Goal: Information Seeking & Learning: Check status

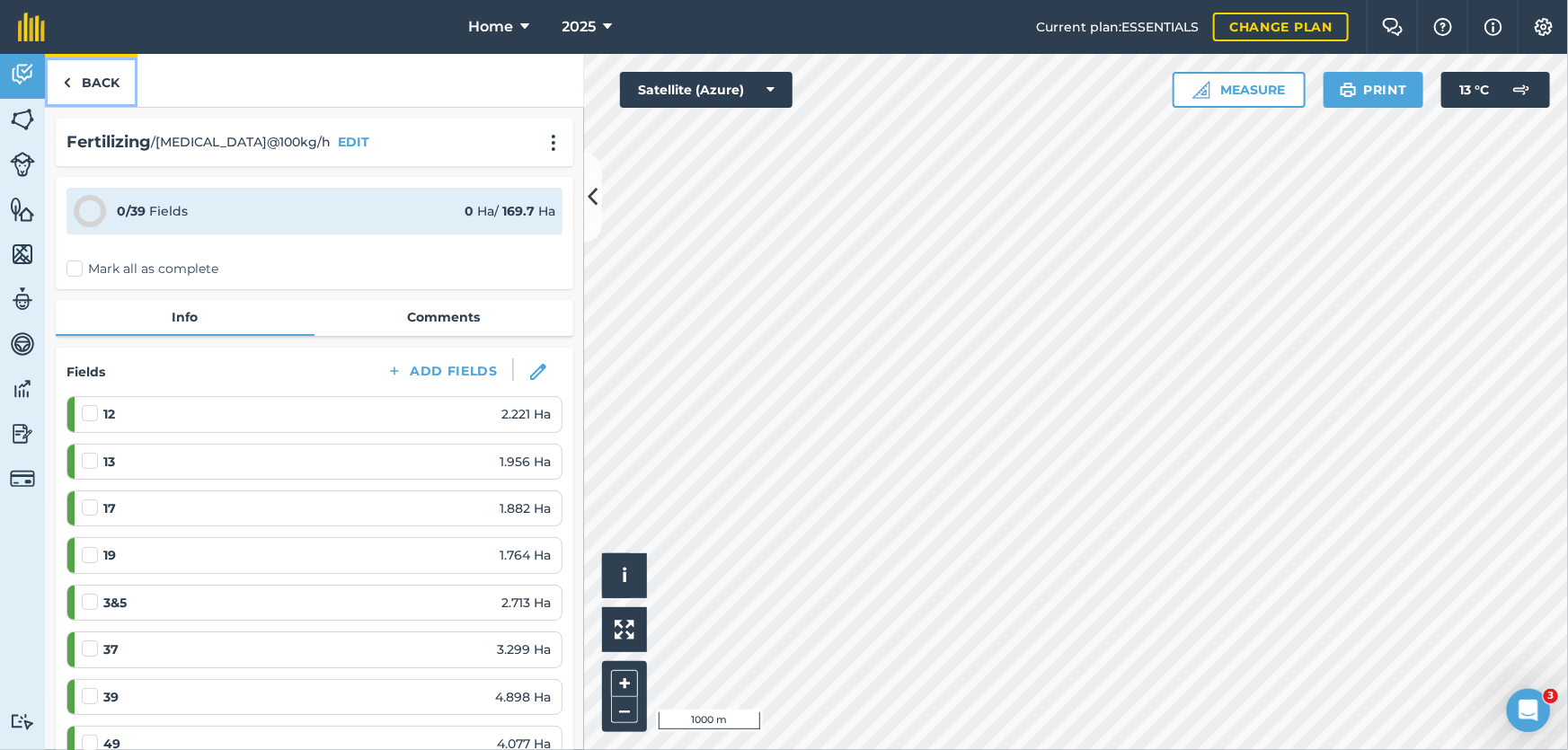
click at [96, 77] on link "Back" at bounding box center [91, 80] width 93 height 53
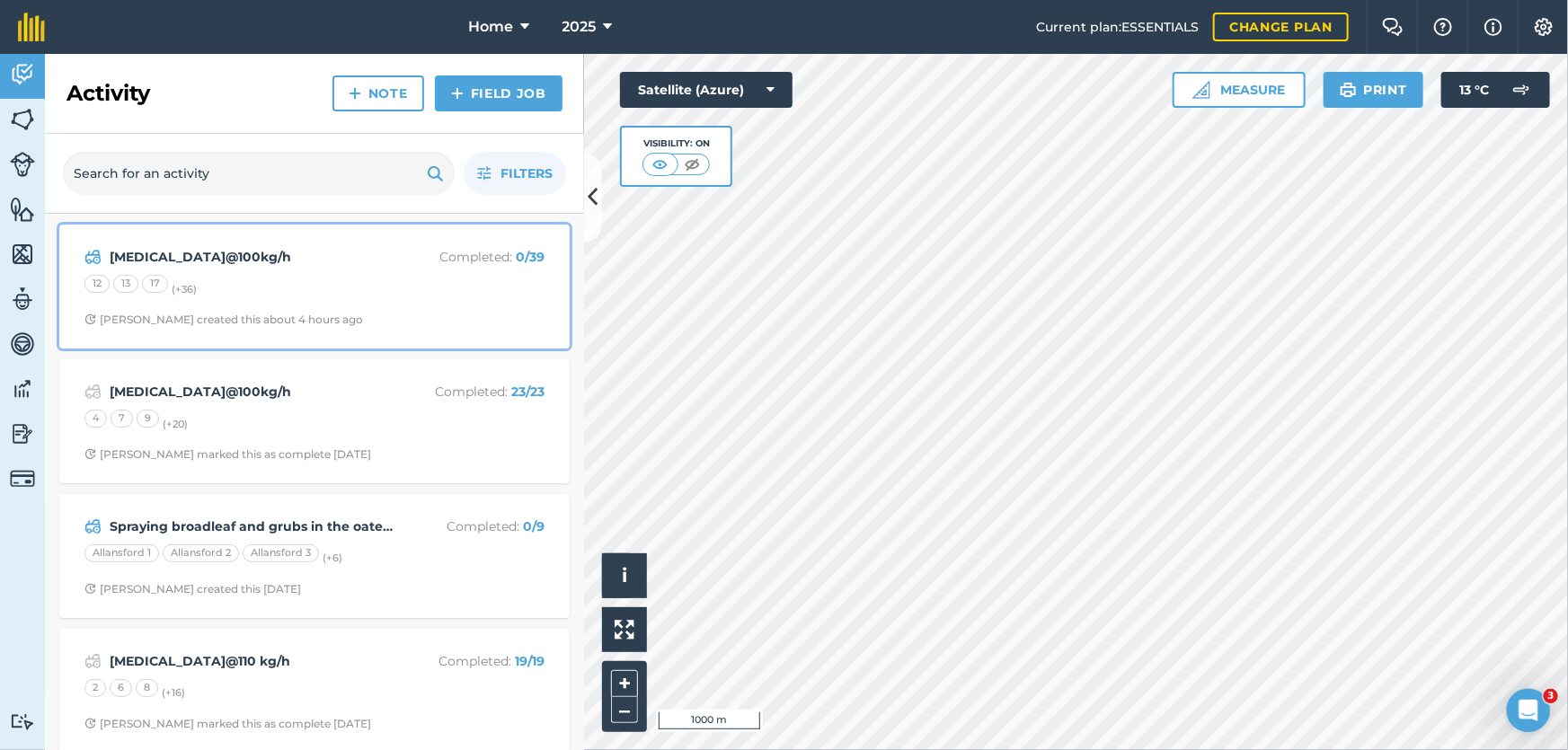
click at [412, 312] on span "[PERSON_NAME] created this about 4 hours ago" at bounding box center [314, 319] width 460 height 15
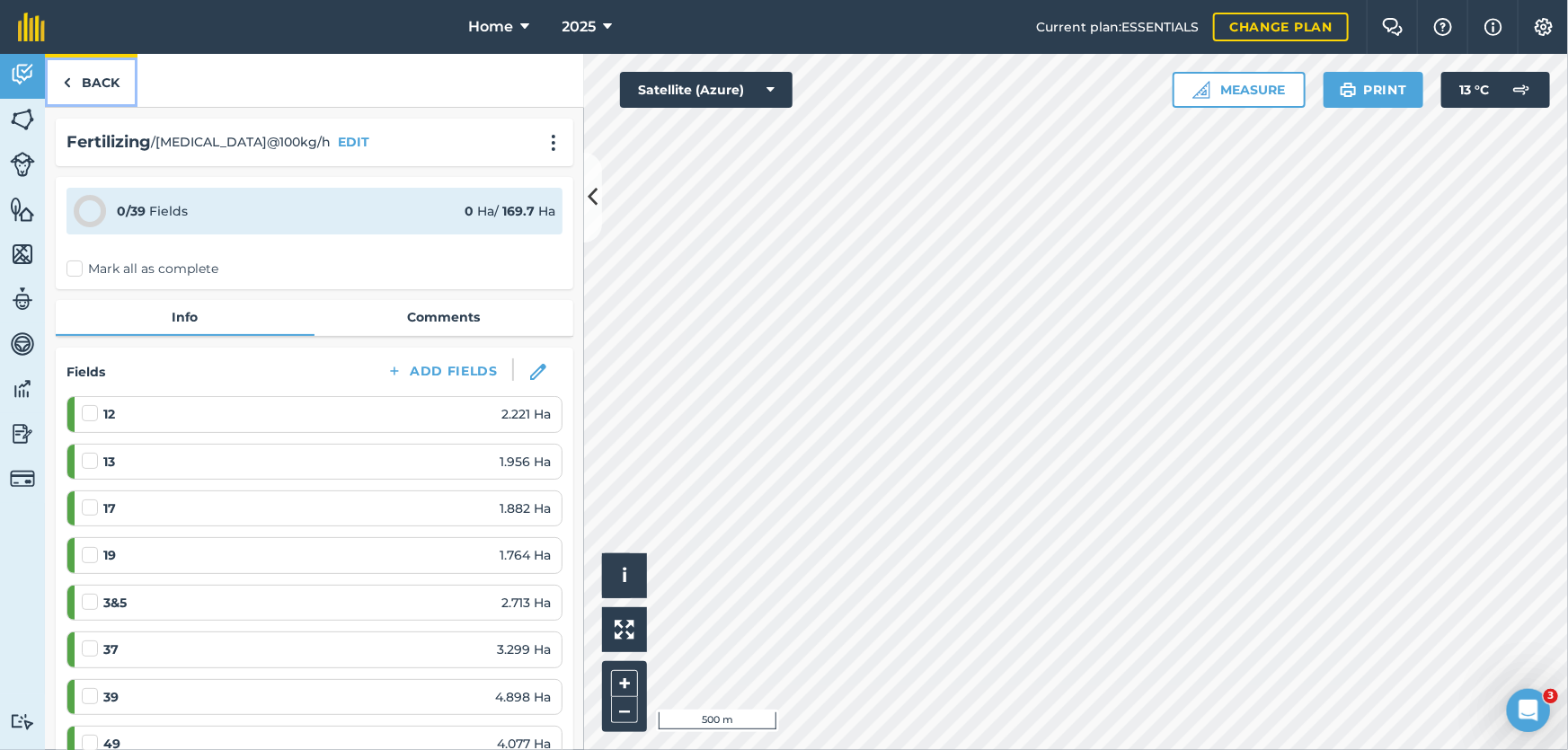
click at [96, 63] on link "Back" at bounding box center [91, 80] width 93 height 53
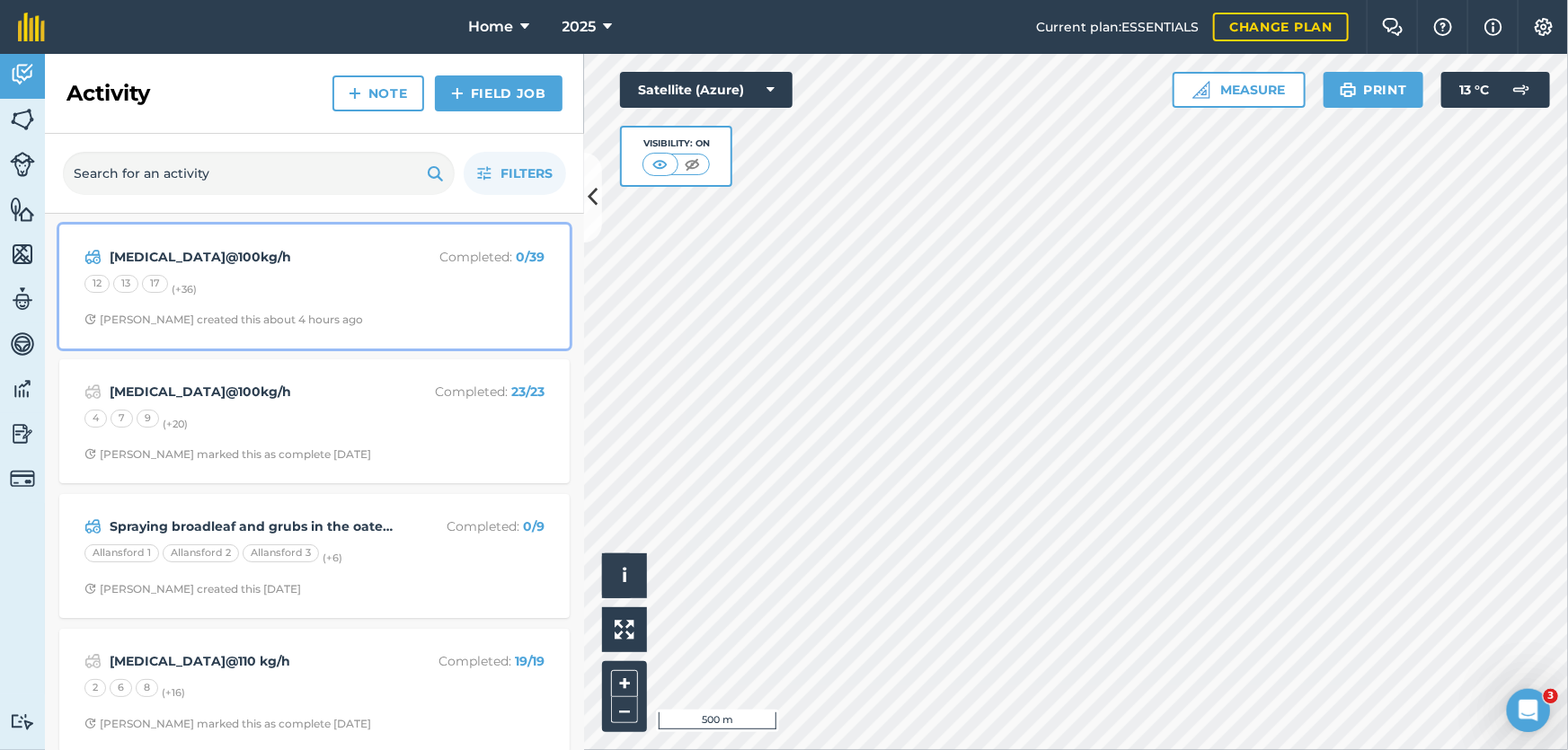
click at [418, 309] on div "[MEDICAL_DATA]@100kg/h Completed : 0 / 39 12 13 17 (+ 36 ) [PERSON_NAME] create…" at bounding box center [315, 286] width 488 height 103
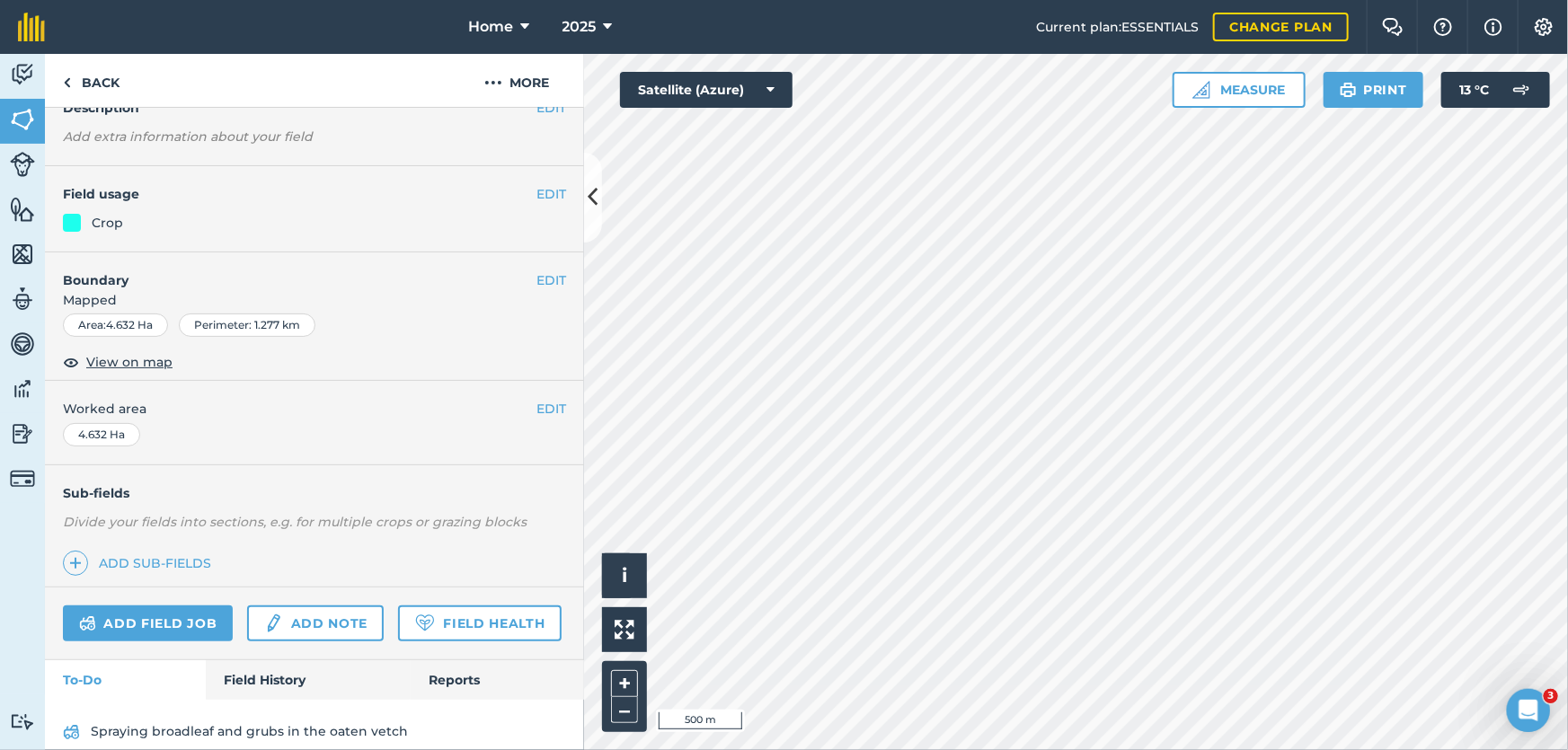
scroll to position [196, 0]
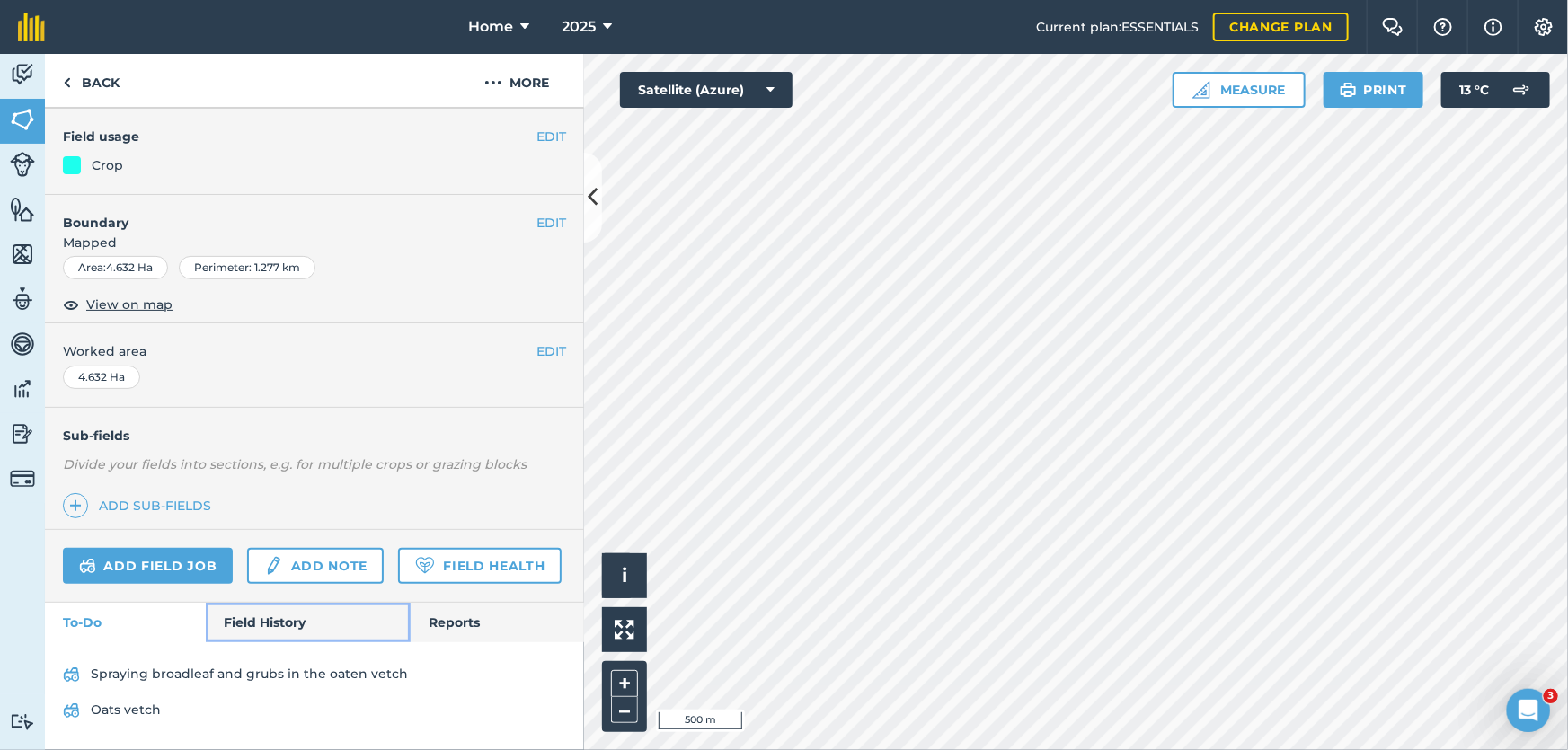
click at [248, 619] on link "Field History" at bounding box center [308, 622] width 204 height 39
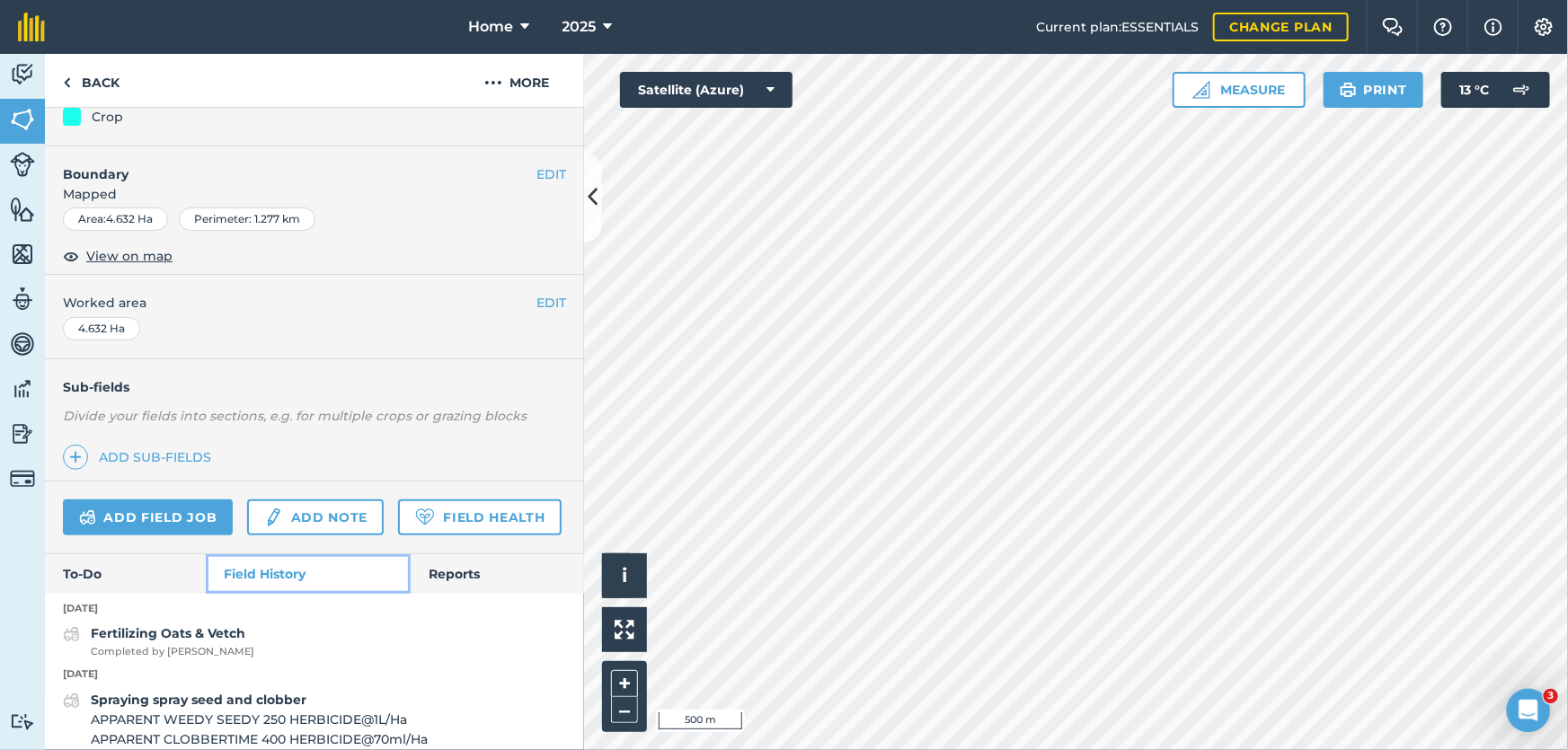
scroll to position [277, 0]
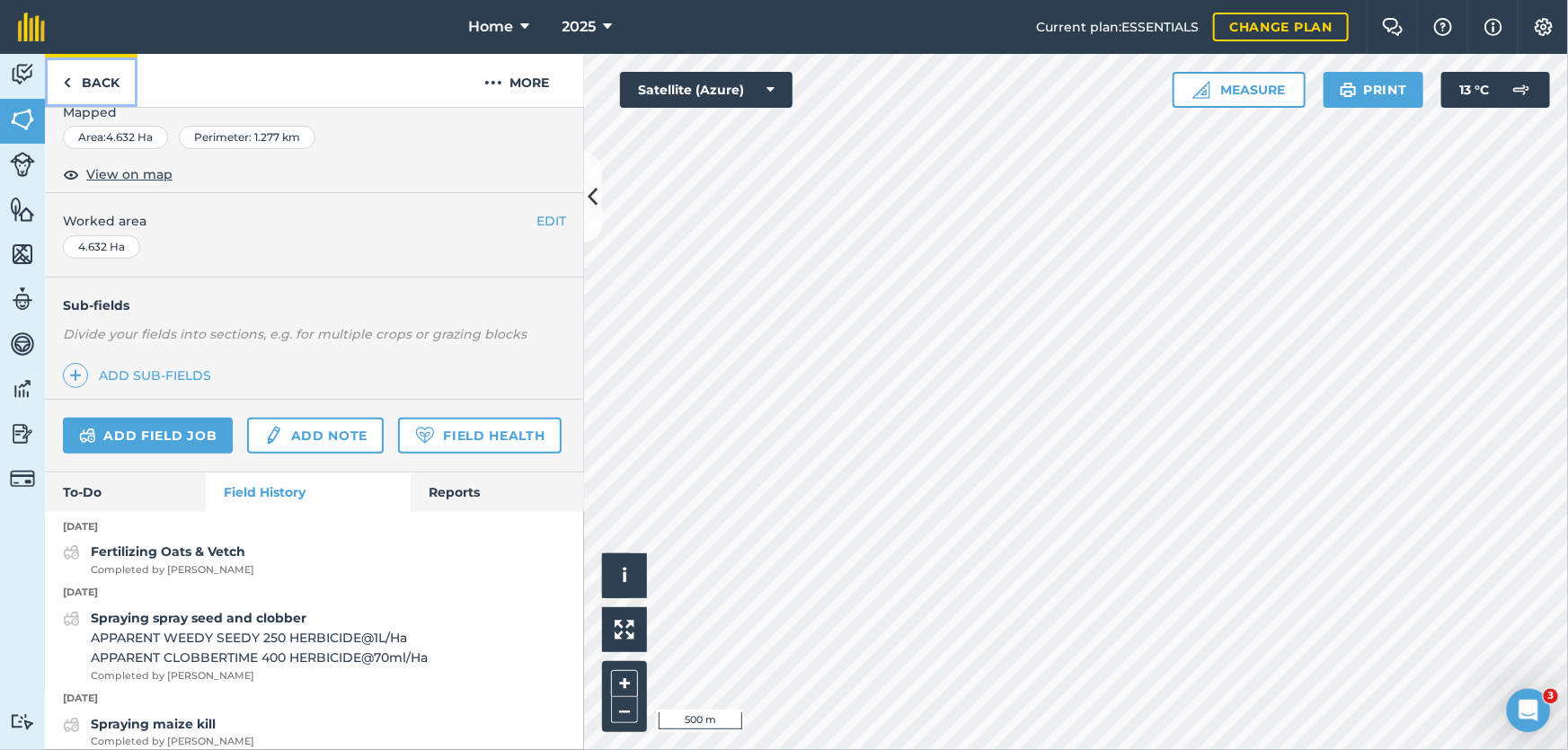
click at [97, 86] on link "Back" at bounding box center [91, 80] width 93 height 53
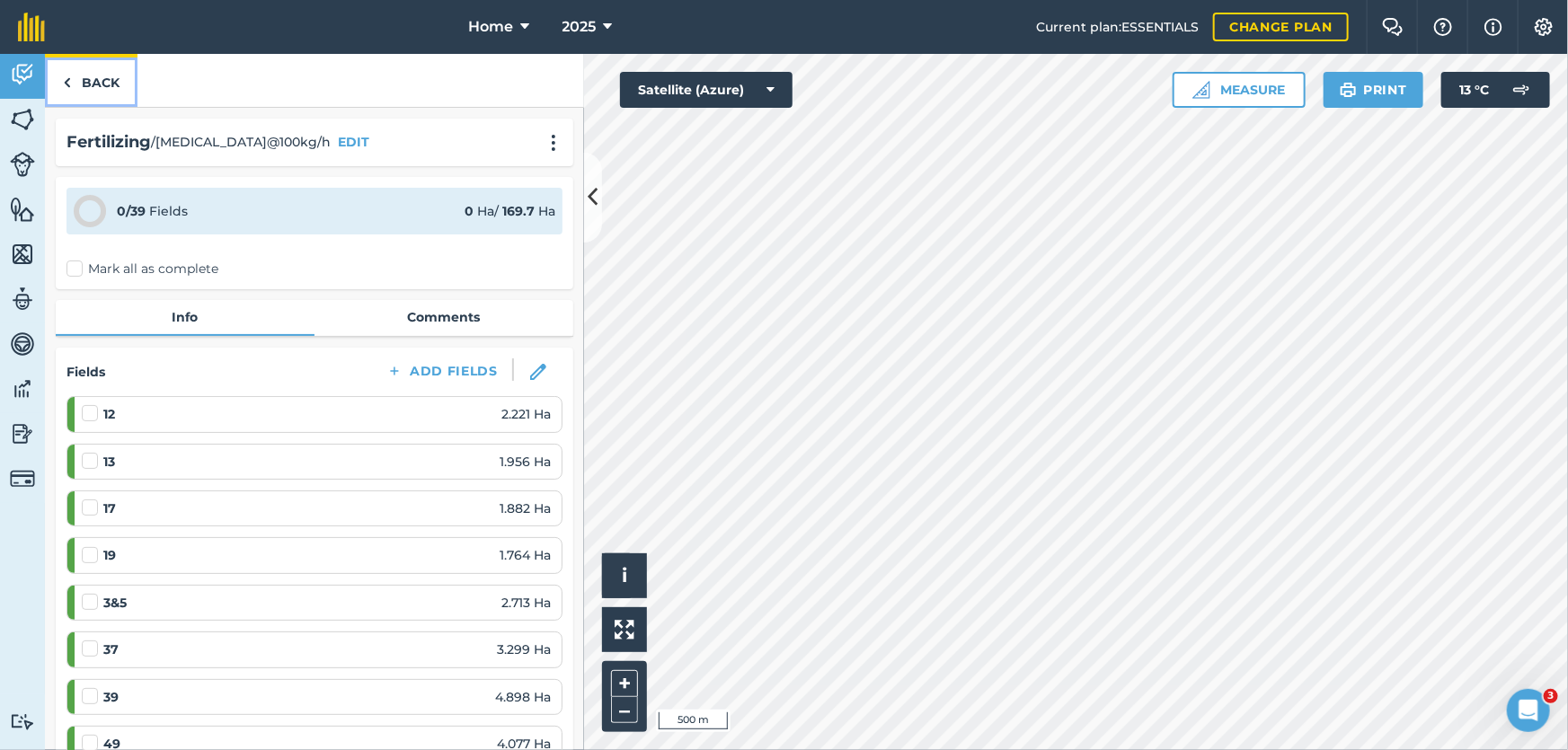
click at [100, 72] on link "Back" at bounding box center [91, 80] width 93 height 53
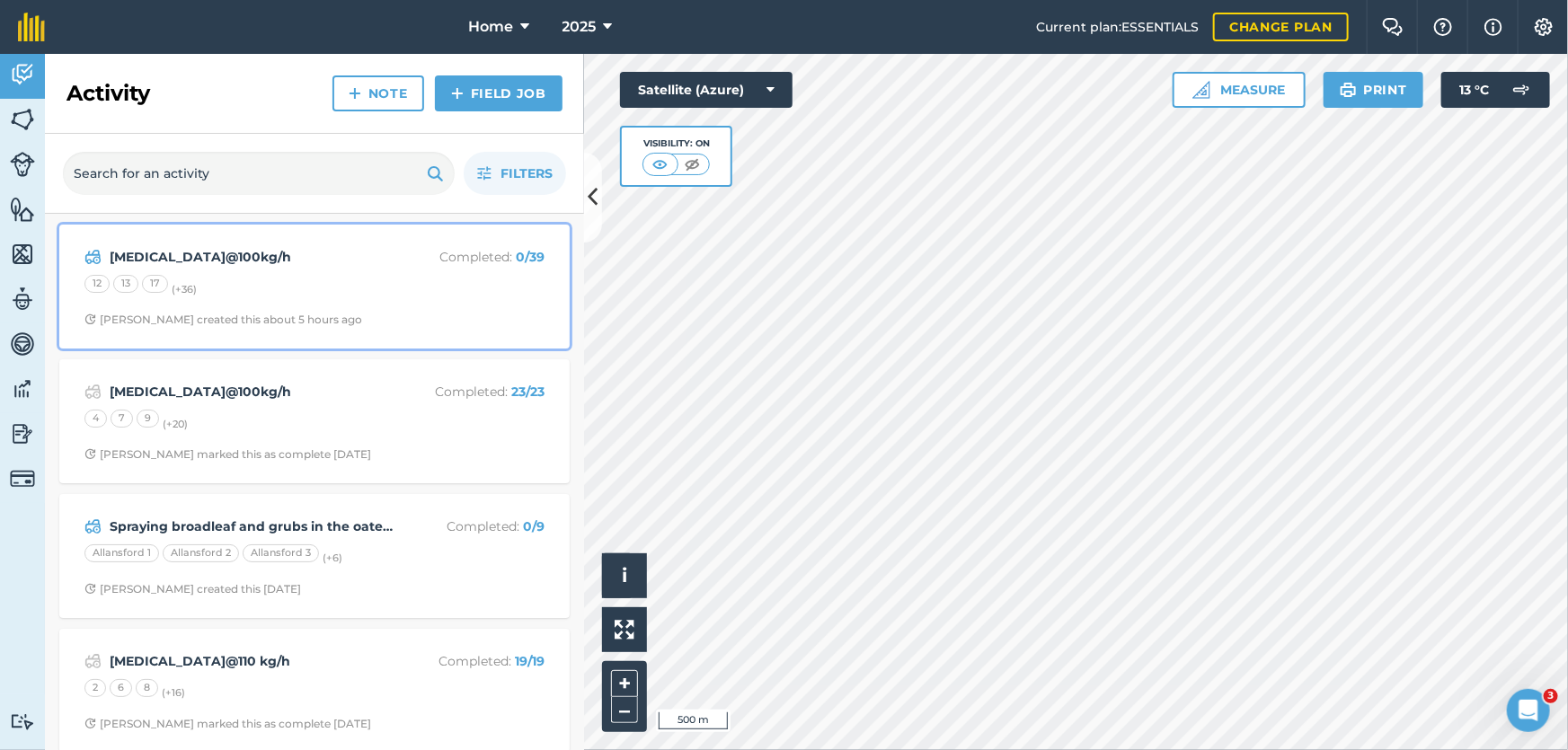
click at [359, 323] on span "Stephen S created this about 5 hours ago" at bounding box center [314, 319] width 460 height 15
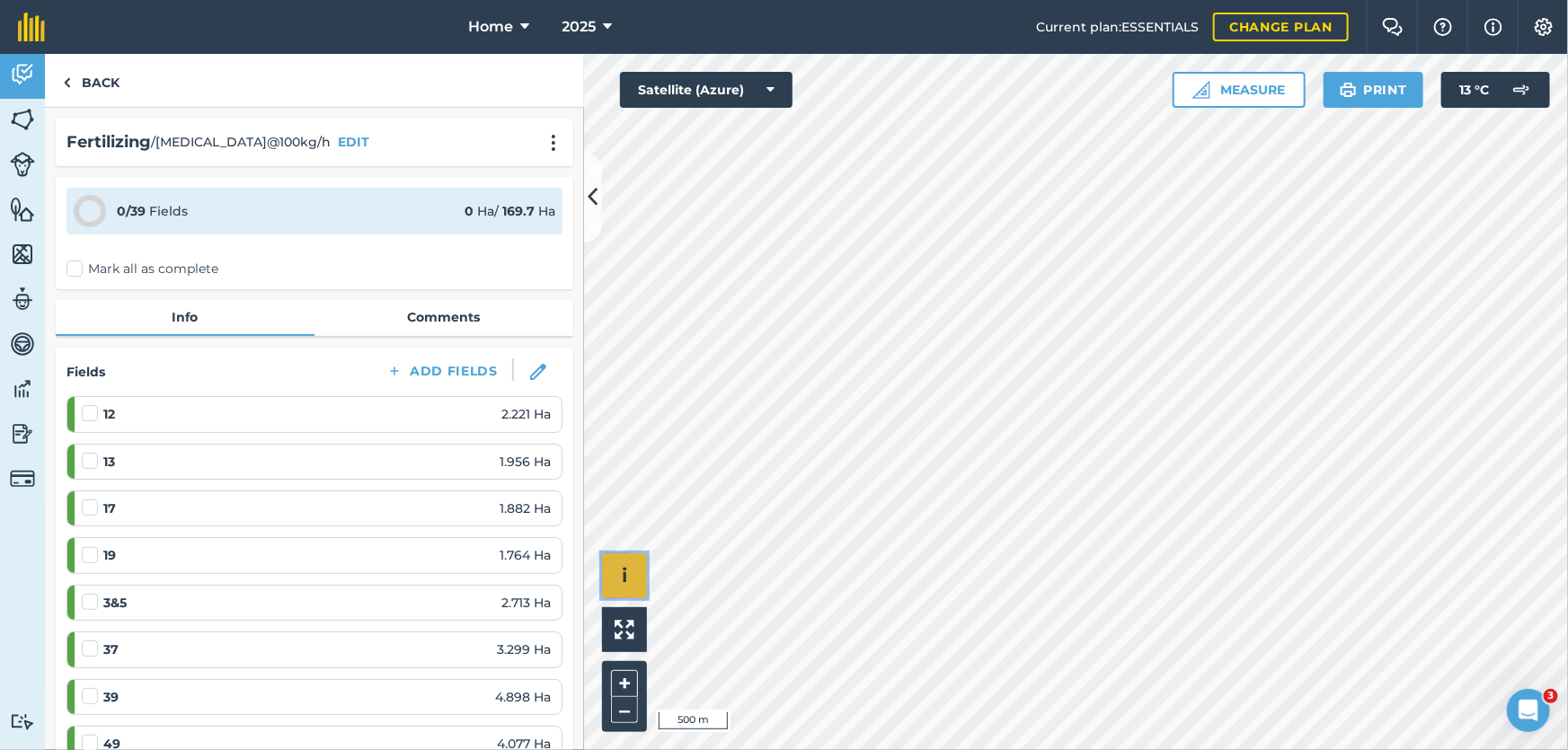
click at [632, 580] on button "i" at bounding box center [624, 576] width 45 height 45
click at [632, 580] on button "›" at bounding box center [624, 576] width 45 height 45
click at [112, 73] on link "Back" at bounding box center [91, 80] width 93 height 53
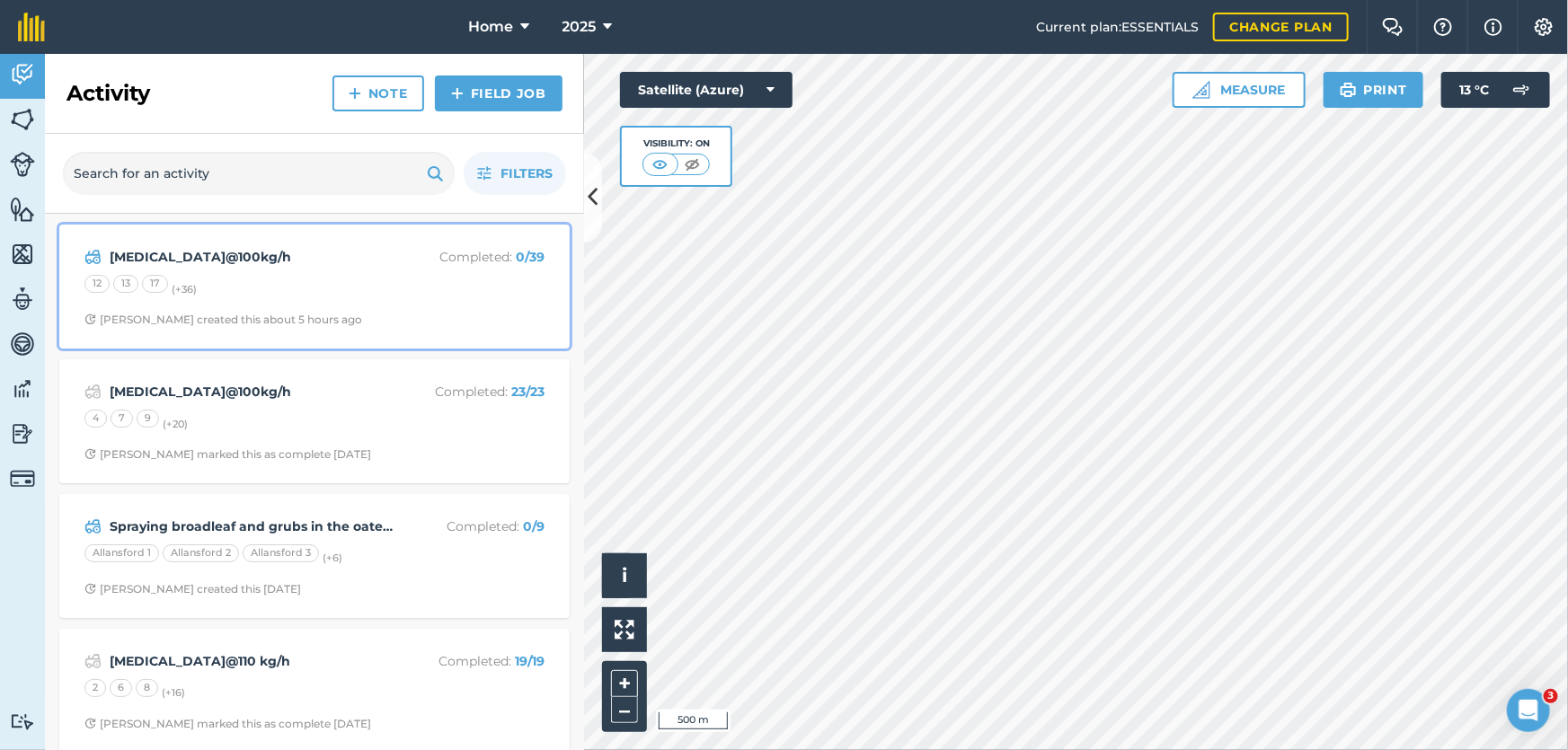
click at [376, 309] on div "Urea@100kg/h Completed : 0 / 39 12 13 17 (+ 36 ) Stephen S created this about 5…" at bounding box center [315, 286] width 488 height 103
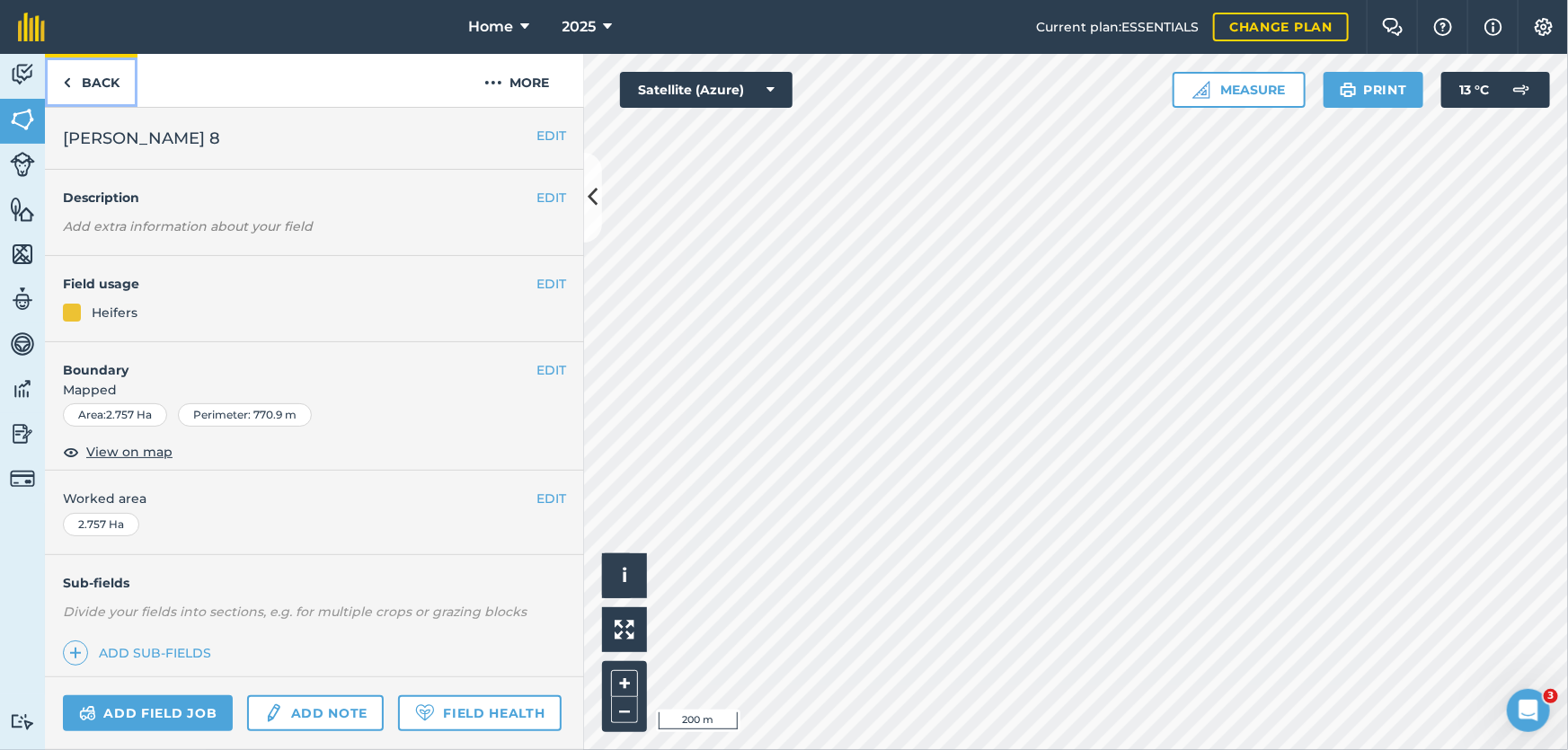
click at [91, 64] on link "Back" at bounding box center [91, 80] width 93 height 53
